Goal: Check status: Verify the current state of an ongoing process or item

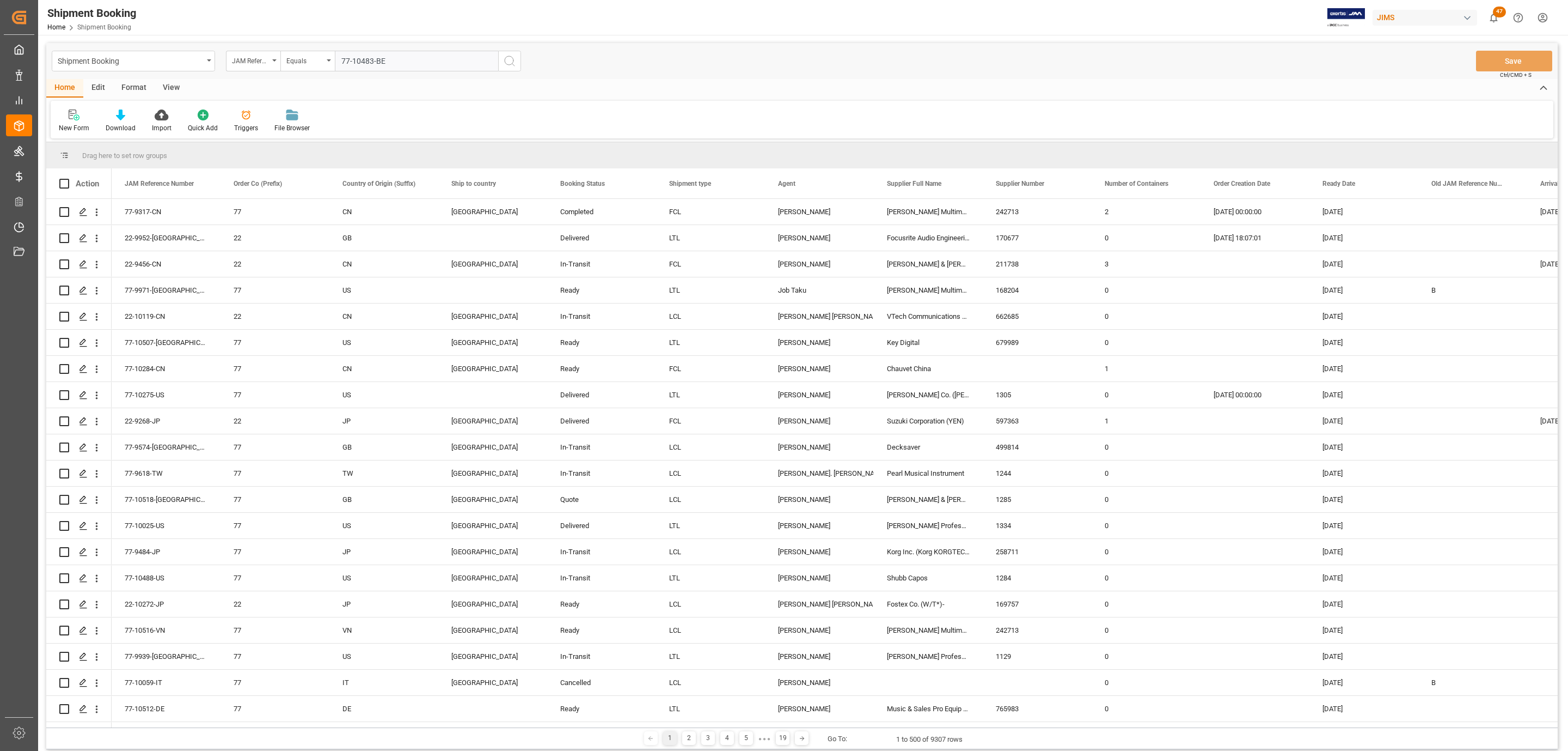
type input "77-10483-BE"
click at [512, 64] on icon "search button" at bounding box center [509, 60] width 13 height 13
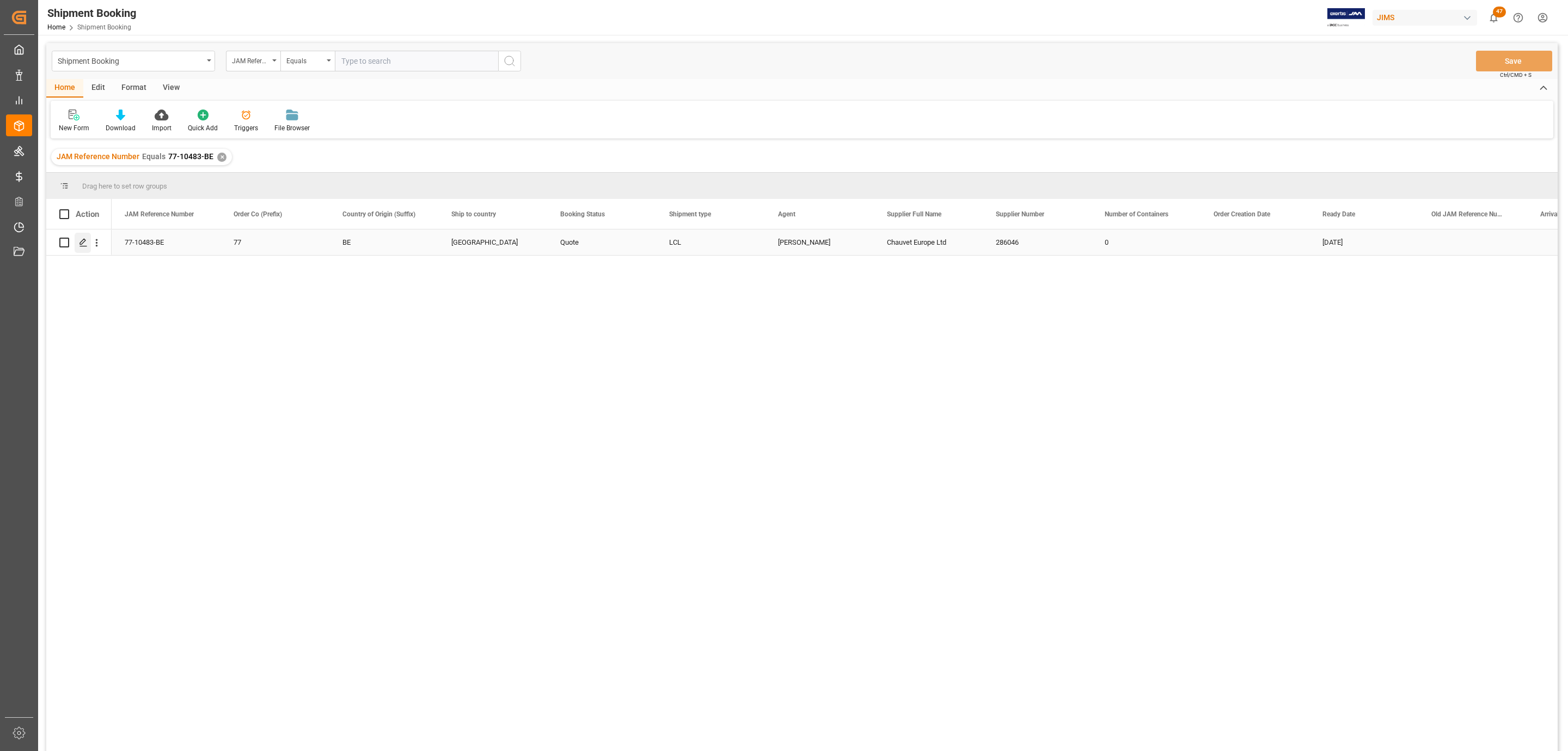
click at [80, 244] on polygon "Press SPACE to select this row." at bounding box center [83, 242] width 6 height 6
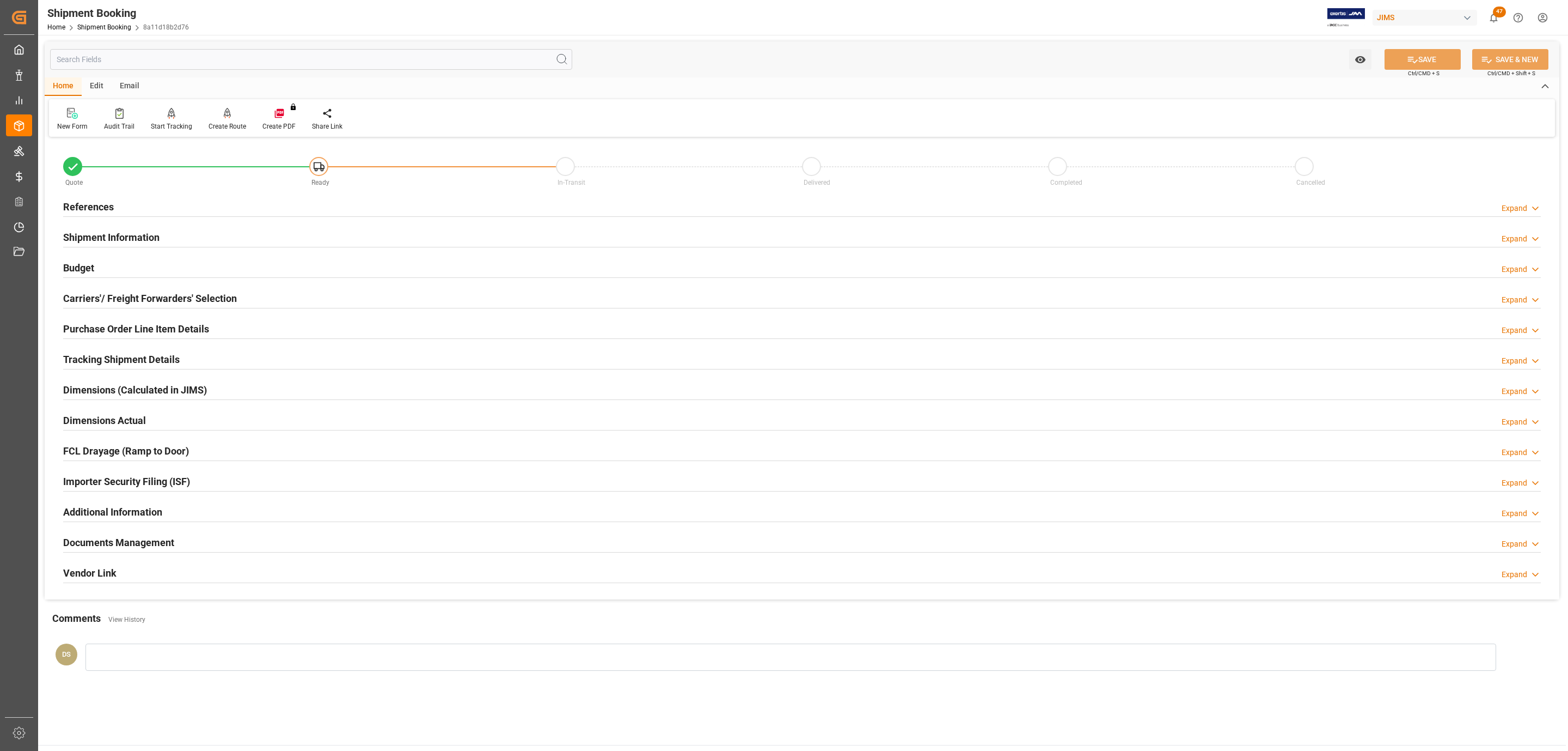
click at [174, 541] on div "Documents Management Expand" at bounding box center [802, 540] width 1478 height 20
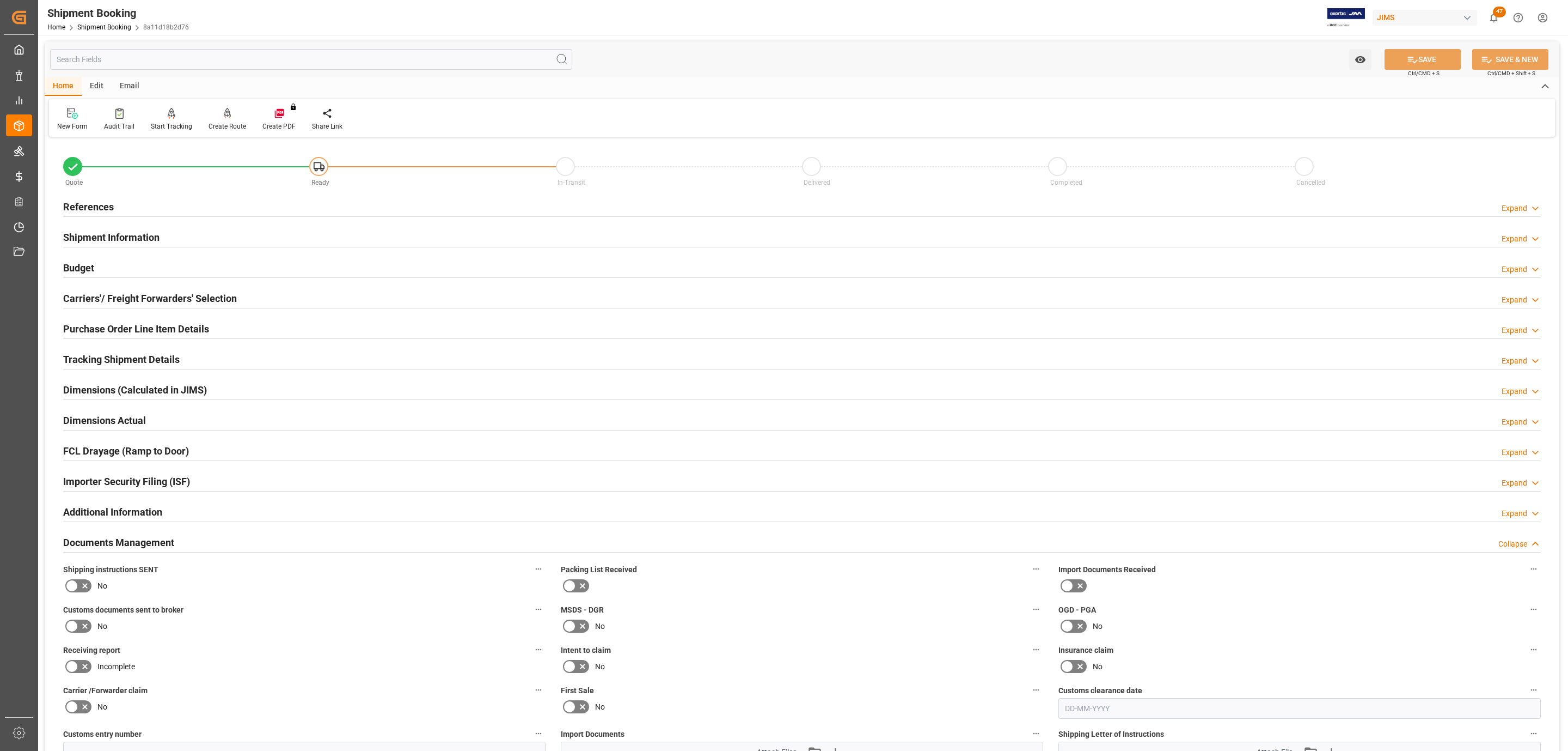
click at [85, 243] on h2 "Shipment Information" at bounding box center [111, 237] width 96 height 15
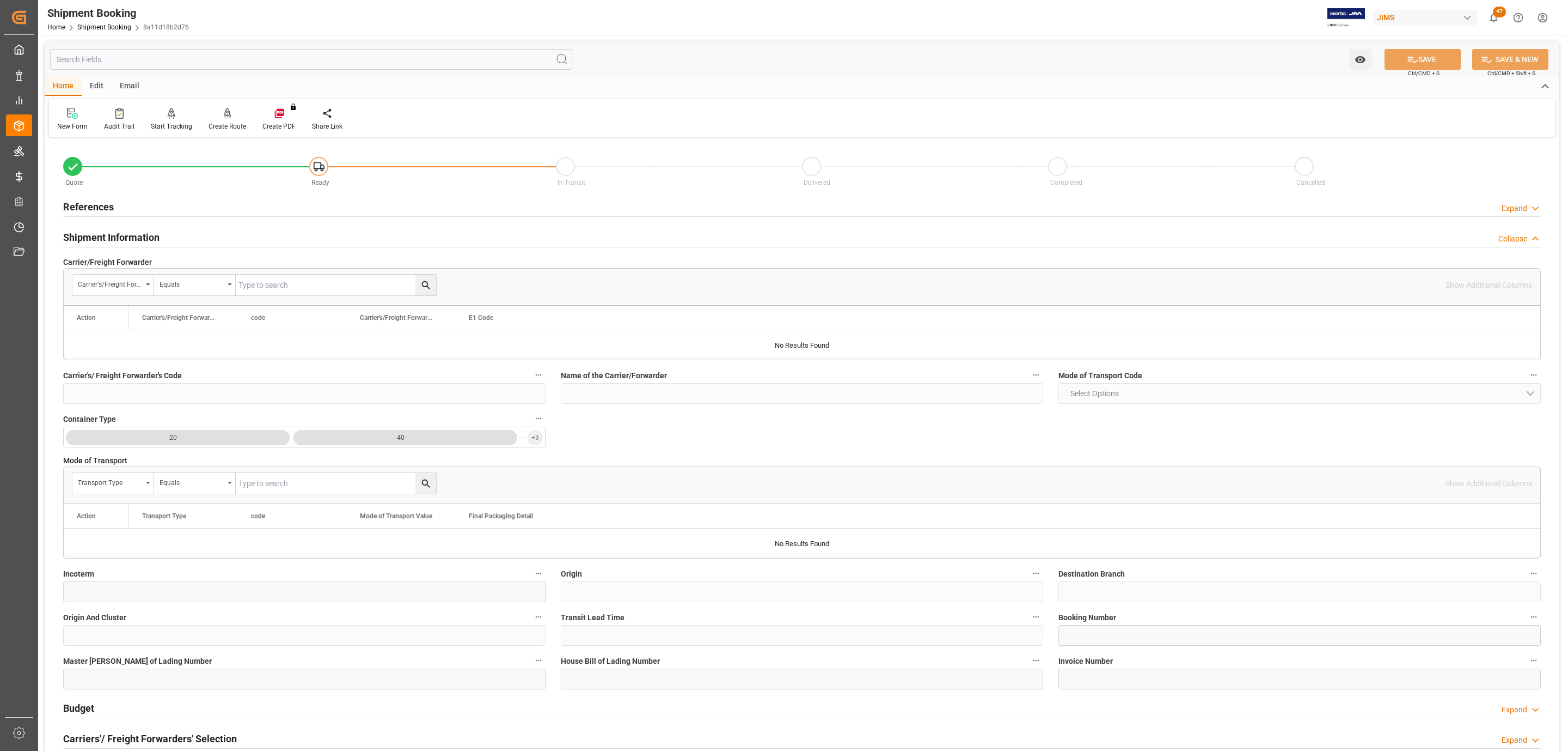
click at [83, 264] on span "Carrier/Freight Forwarder" at bounding box center [108, 262] width 89 height 12
click at [98, 231] on h2 "Shipment Information" at bounding box center [111, 237] width 96 height 15
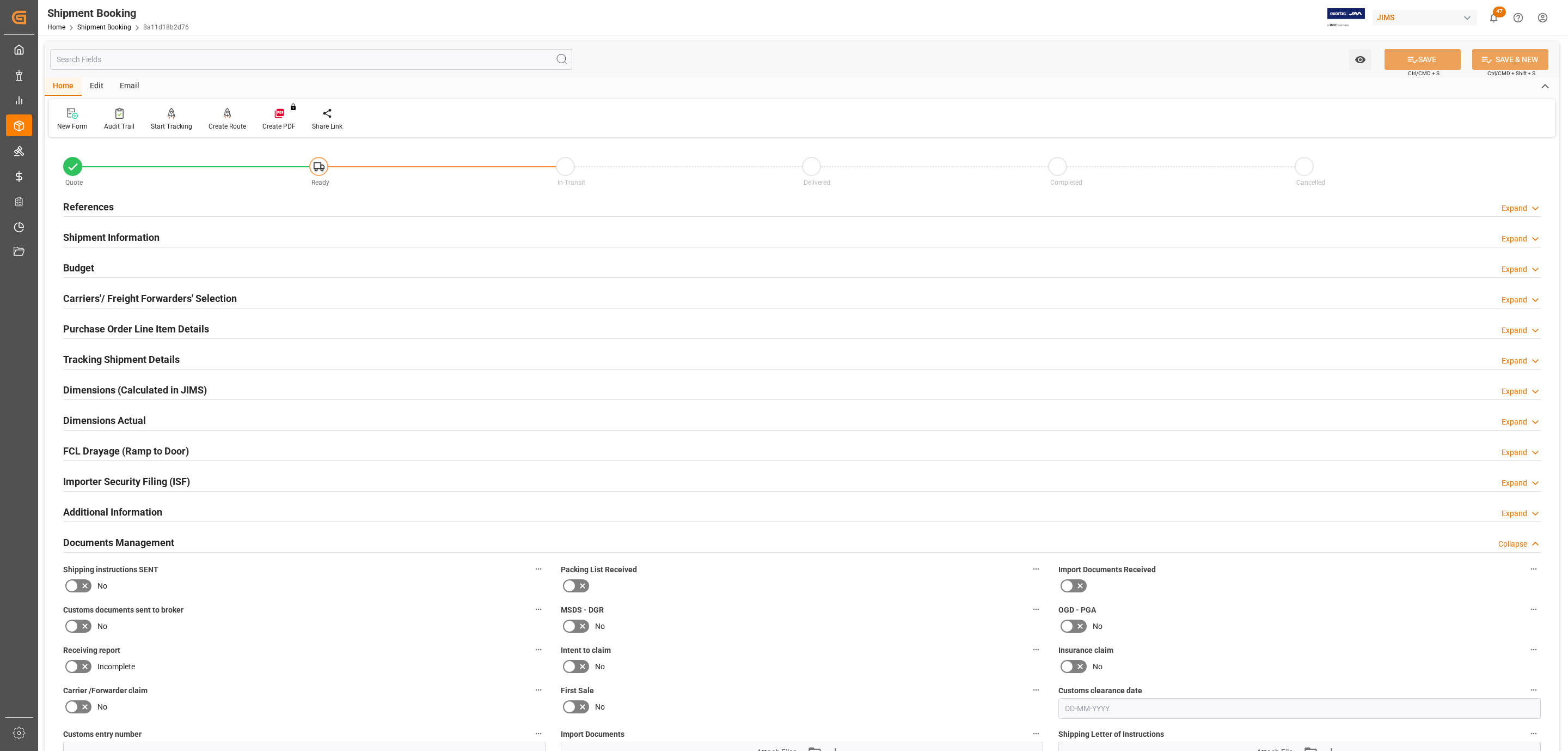
click at [91, 263] on h2 "Budget" at bounding box center [79, 267] width 31 height 15
